Goal: Task Accomplishment & Management: Manage account settings

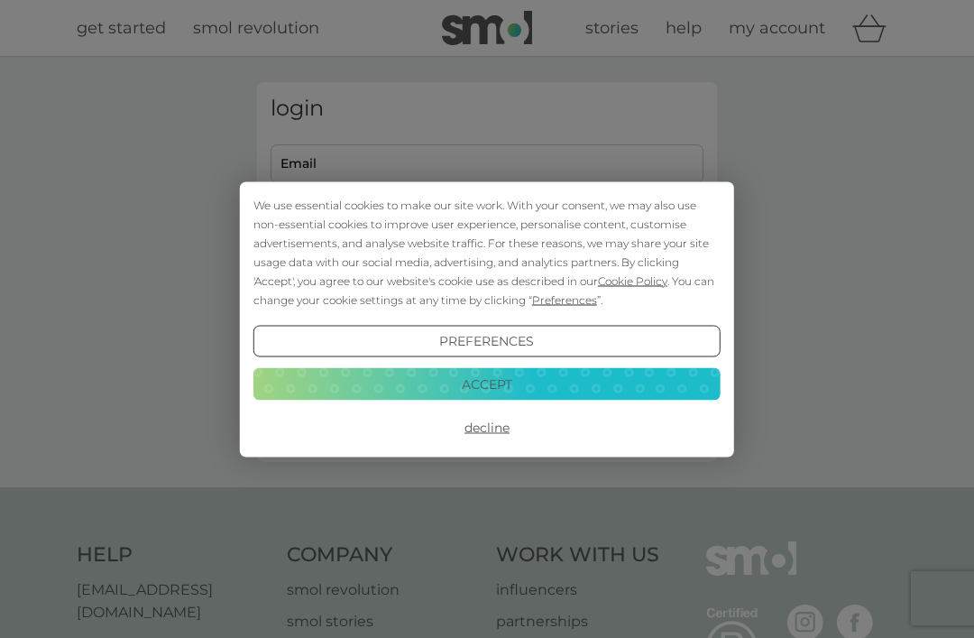
click at [560, 388] on button "Accept" at bounding box center [486, 384] width 467 height 32
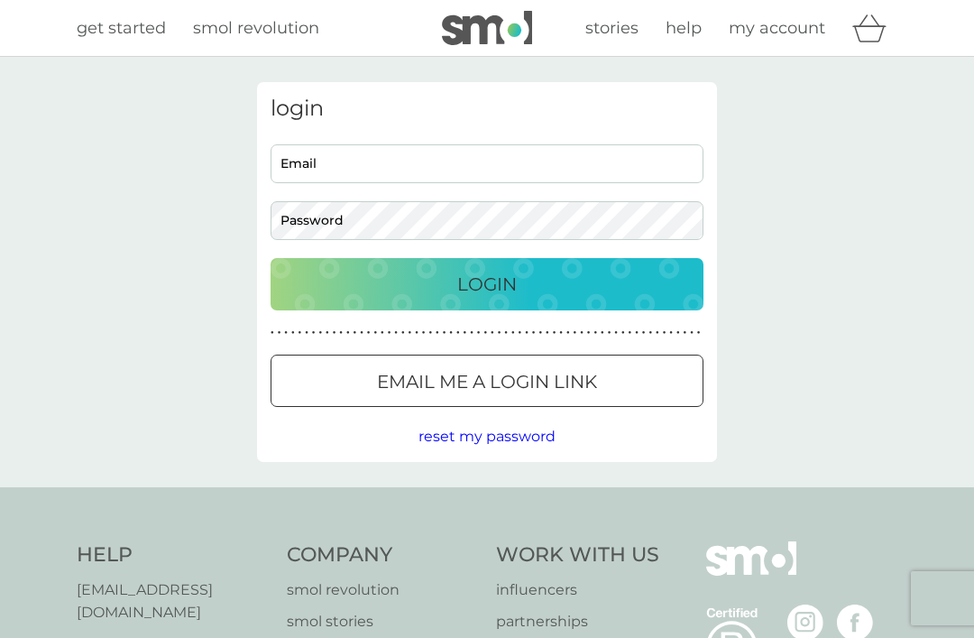
click at [396, 160] on input "Email" at bounding box center [487, 163] width 433 height 39
type input "[EMAIL_ADDRESS][DOMAIN_NAME]"
click at [487, 283] on button "Login" at bounding box center [487, 284] width 433 height 52
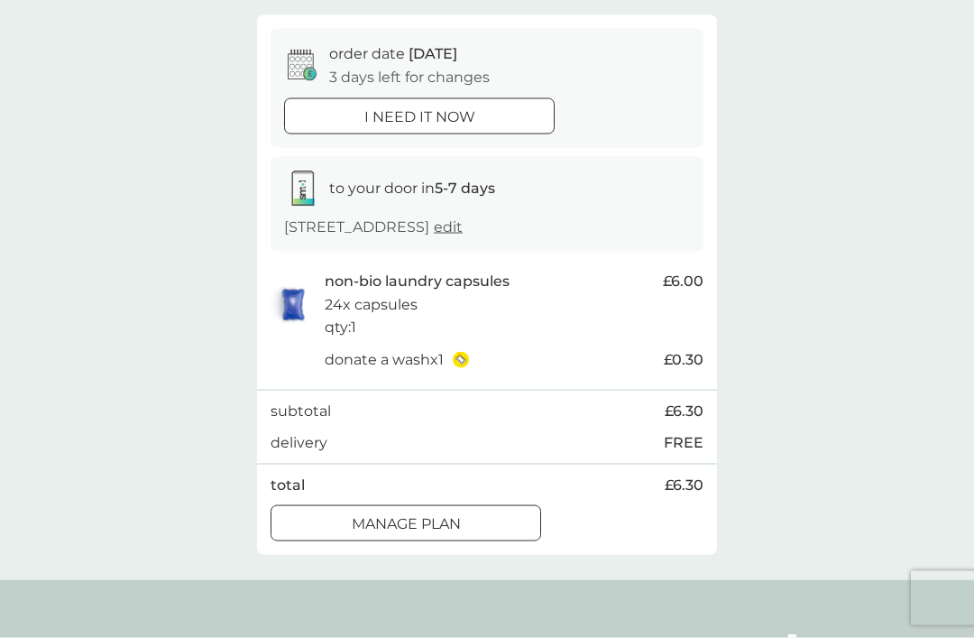
scroll to position [152, 0]
click at [402, 515] on div at bounding box center [405, 523] width 65 height 19
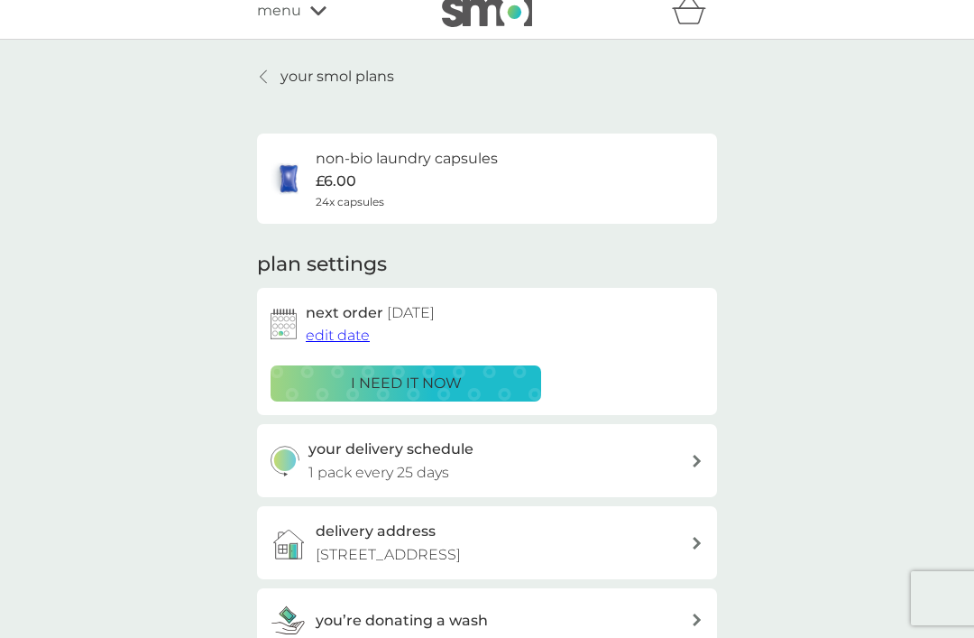
scroll to position [16, 0]
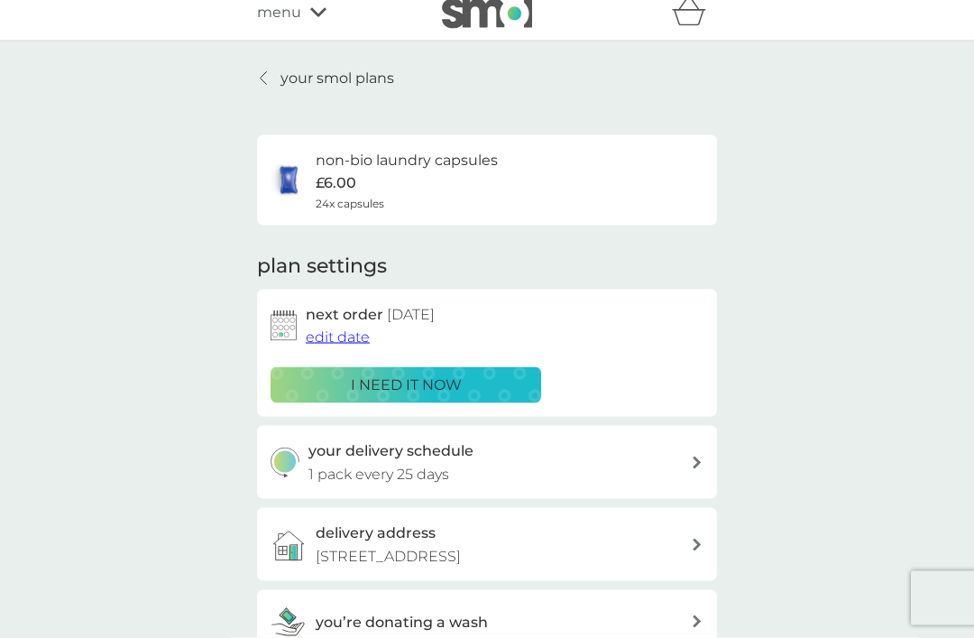
click at [334, 328] on span "edit date" at bounding box center [338, 336] width 64 height 17
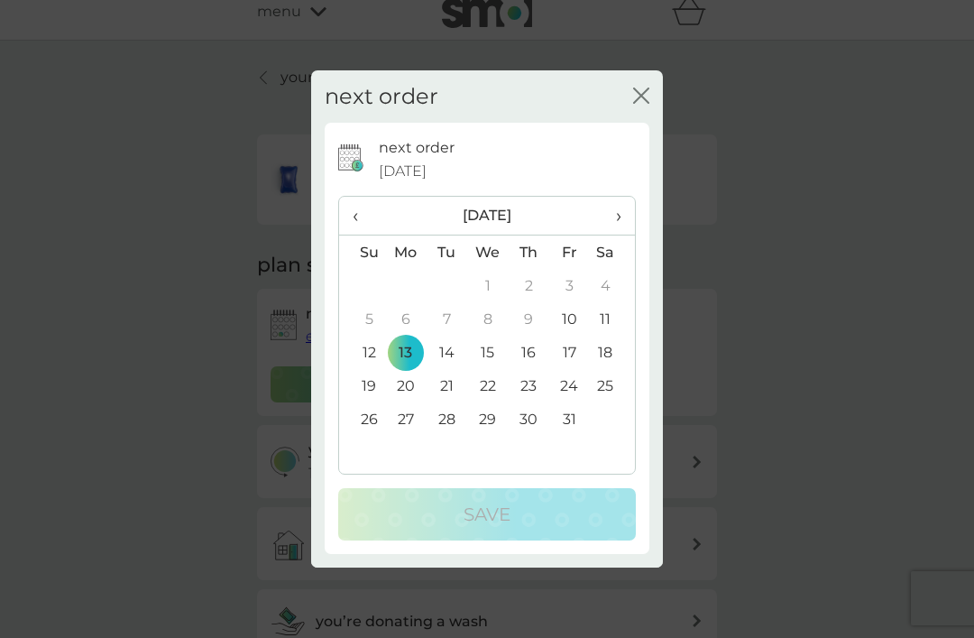
click at [614, 234] on span "›" at bounding box center [612, 216] width 18 height 38
click at [528, 369] on td "13" at bounding box center [529, 351] width 41 height 33
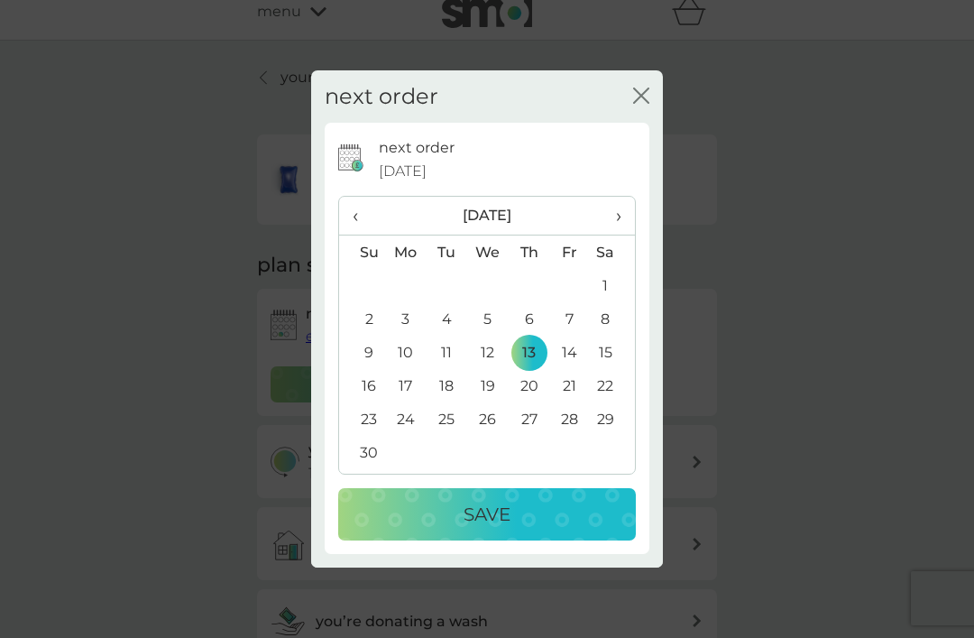
click at [515, 528] on div "Save" at bounding box center [487, 514] width 262 height 29
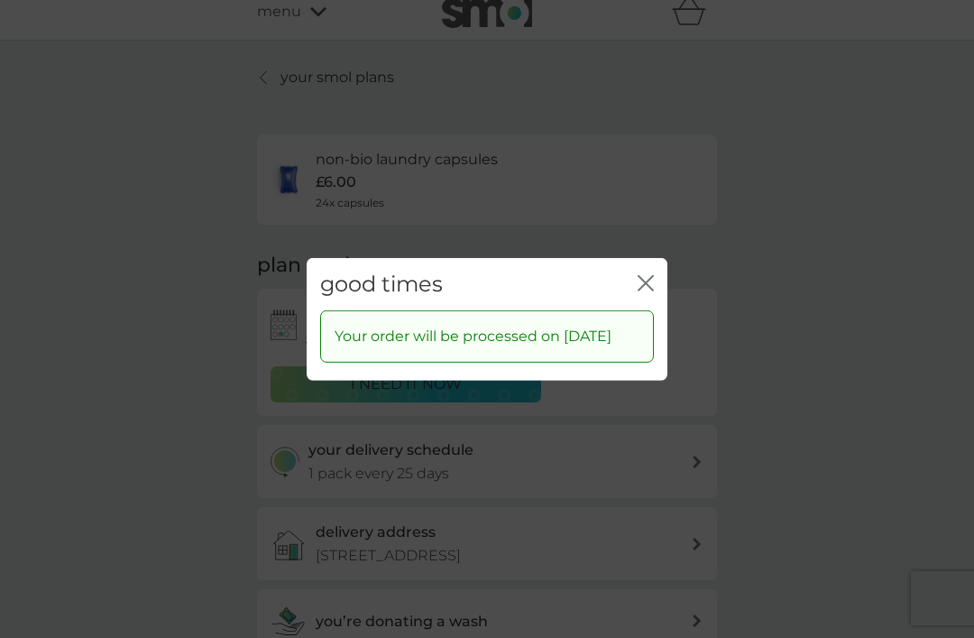
click at [648, 290] on icon "close" at bounding box center [646, 282] width 16 height 16
